Goal: Navigation & Orientation: Find specific page/section

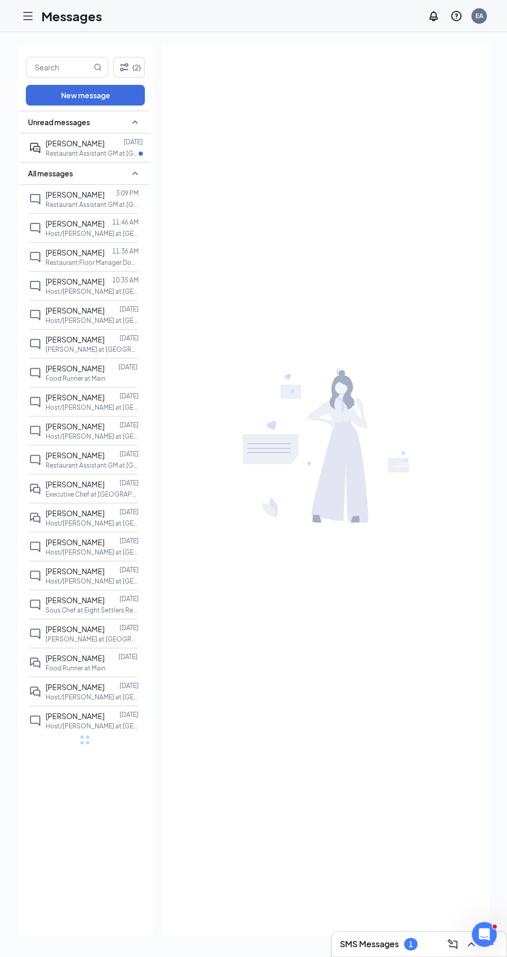
click at [27, 16] on icon "Hamburger" at bounding box center [28, 15] width 8 height 7
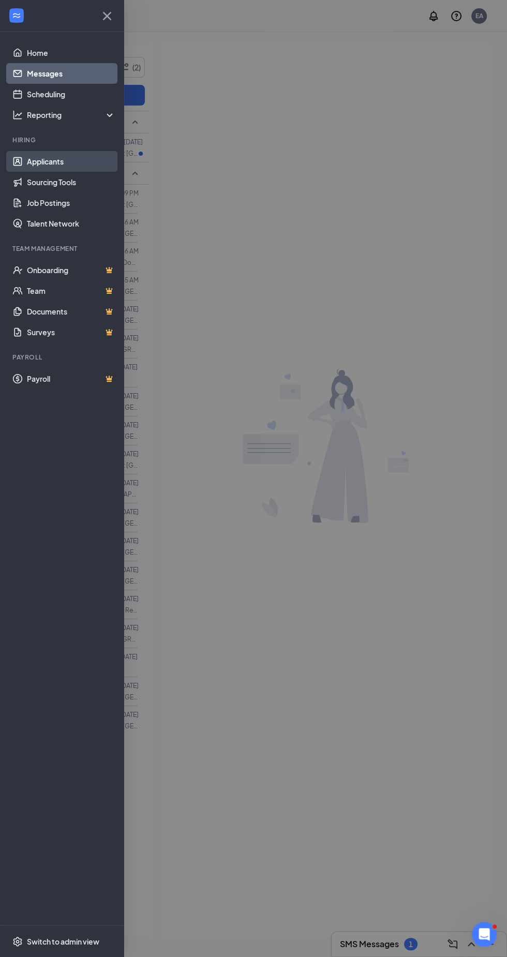
click at [47, 159] on link "Applicants" at bounding box center [71, 161] width 88 height 21
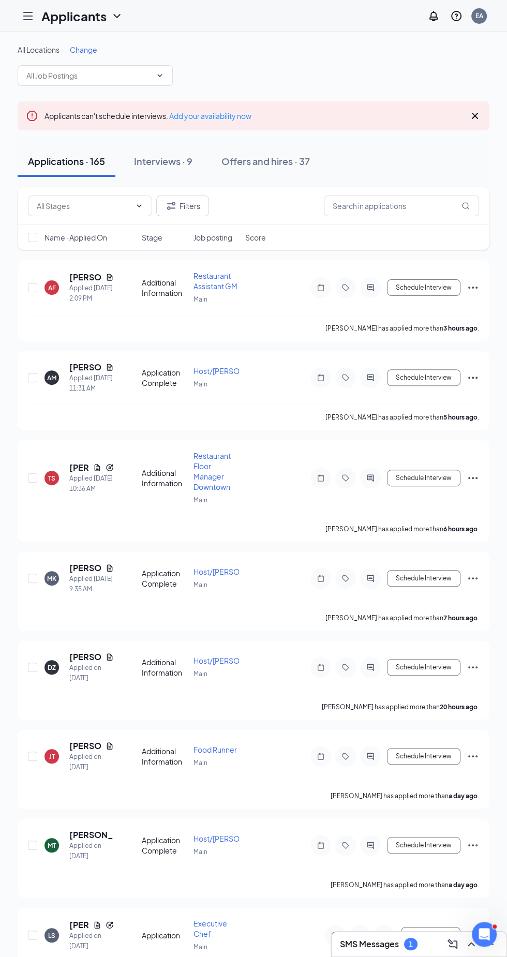
click at [28, 14] on icon "Hamburger" at bounding box center [28, 16] width 12 height 12
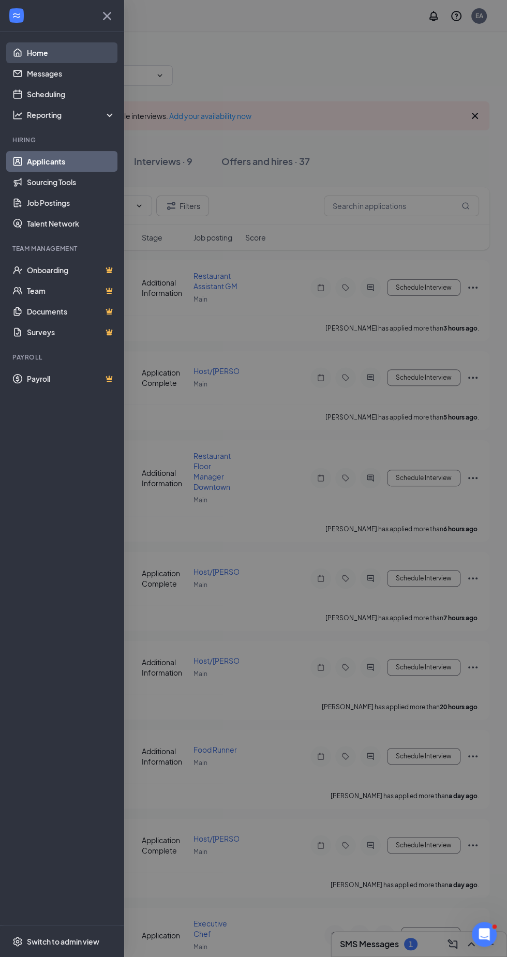
click at [31, 62] on link "Home" at bounding box center [71, 52] width 88 height 21
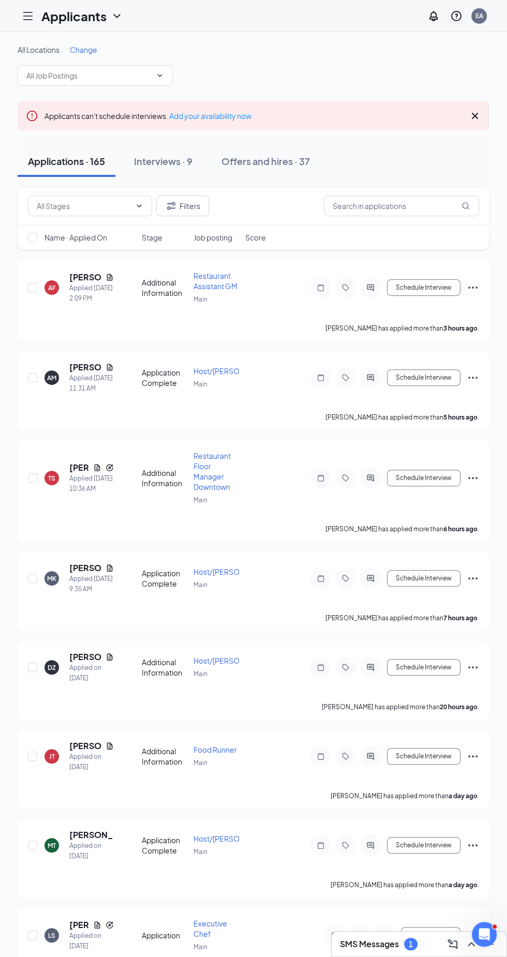
click at [24, 10] on icon "Hamburger" at bounding box center [28, 16] width 12 height 12
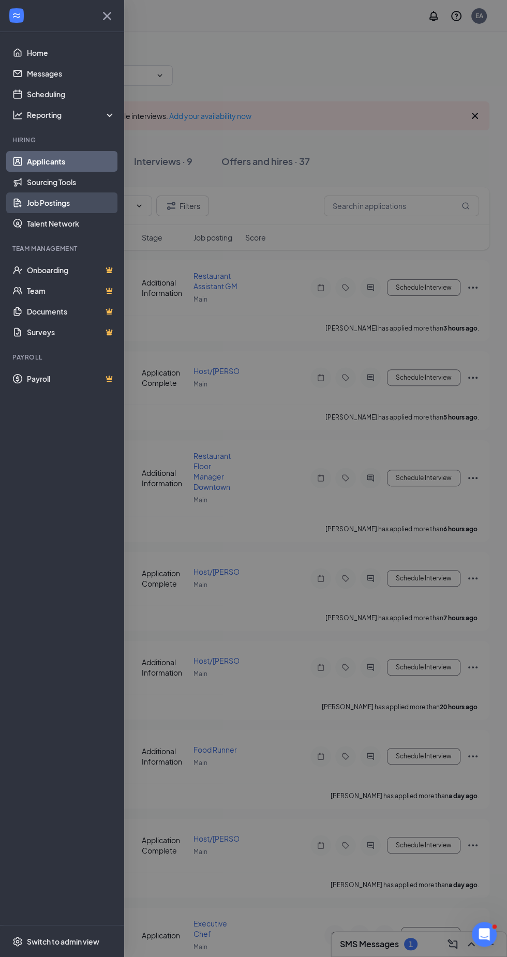
click at [75, 198] on link "Job Postings" at bounding box center [71, 202] width 88 height 21
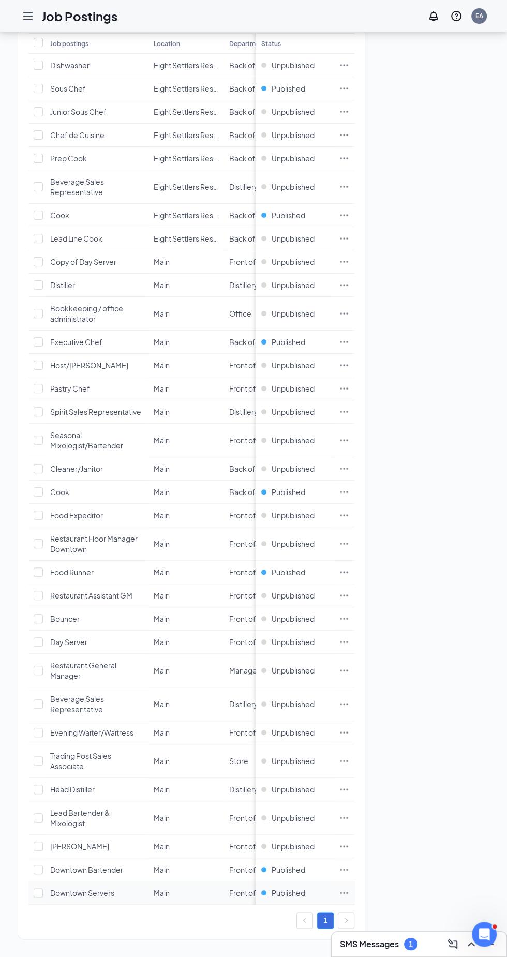
click at [126, 881] on td "Downtown Servers" at bounding box center [96, 892] width 103 height 23
